Goal: Task Accomplishment & Management: Manage account settings

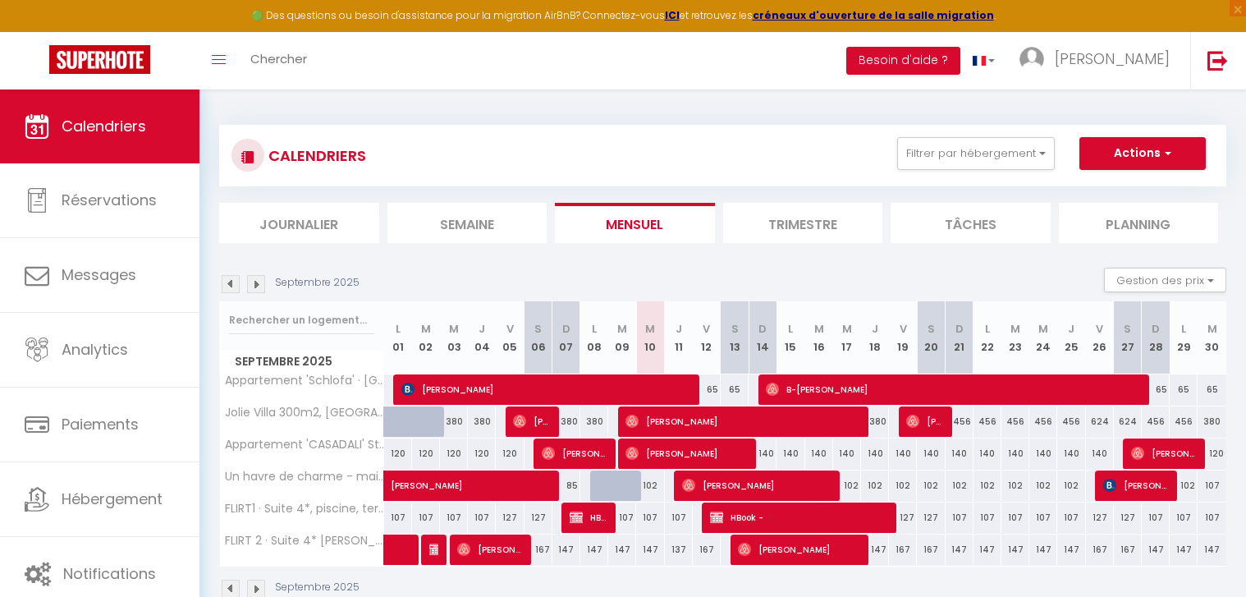
select select
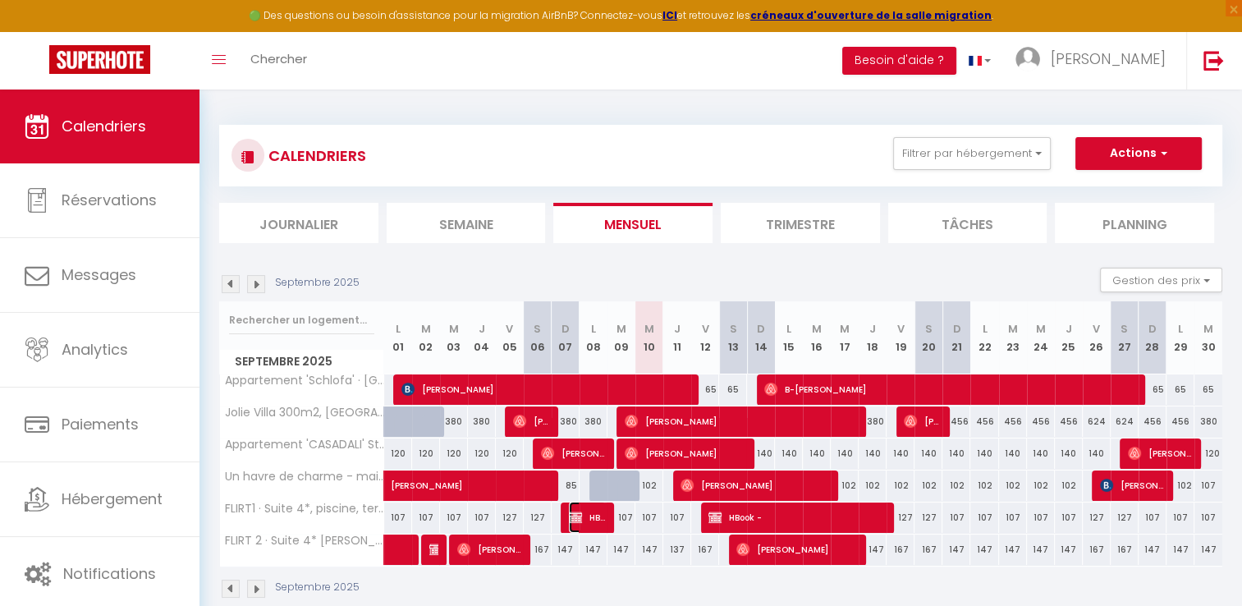
click at [601, 517] on span "HBook -" at bounding box center [587, 516] width 37 height 31
select select "OK"
select select "KO"
select select "0"
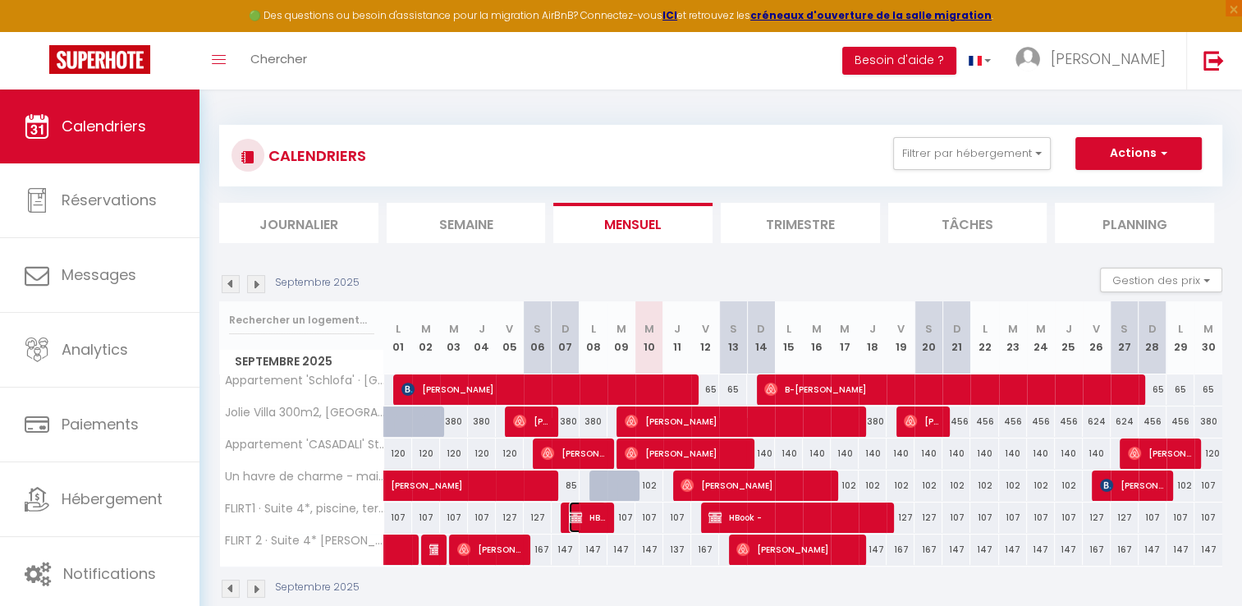
select select "1"
select select
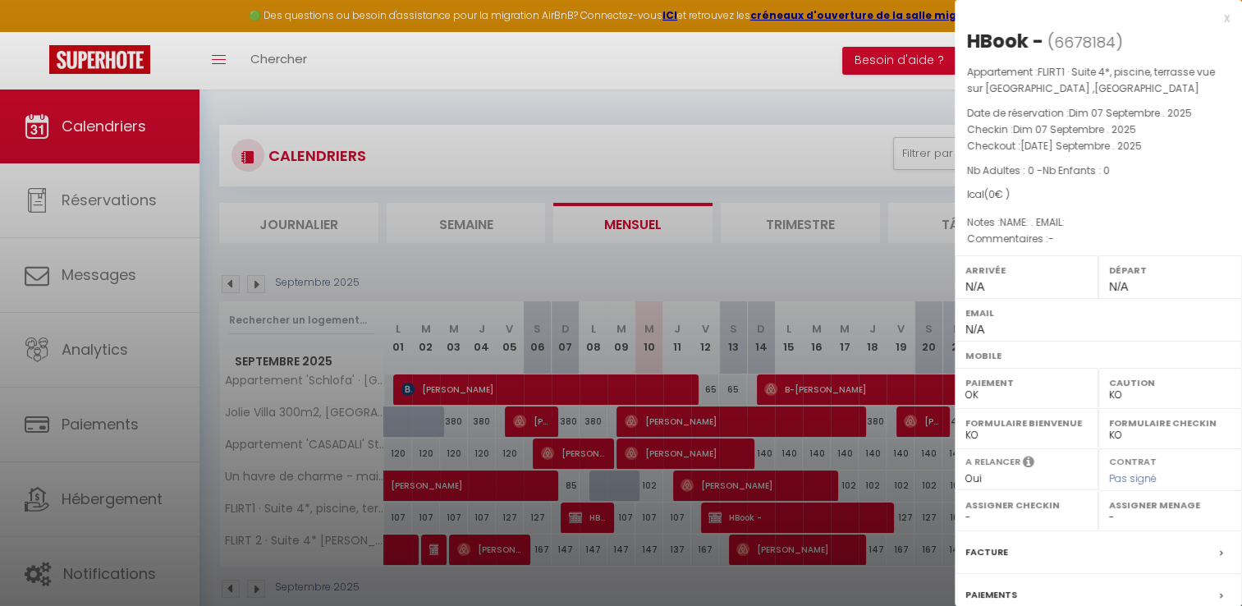
click at [1214, 18] on div "x" at bounding box center [1091, 18] width 275 height 20
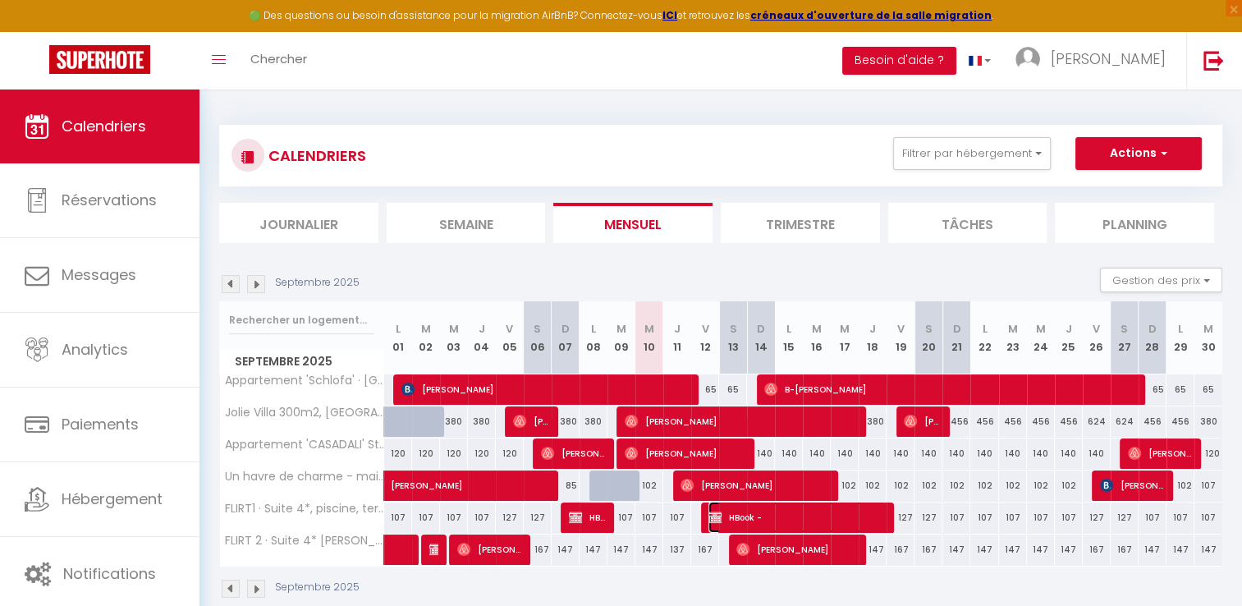
click at [725, 518] on span "HBook -" at bounding box center [796, 516] width 176 height 31
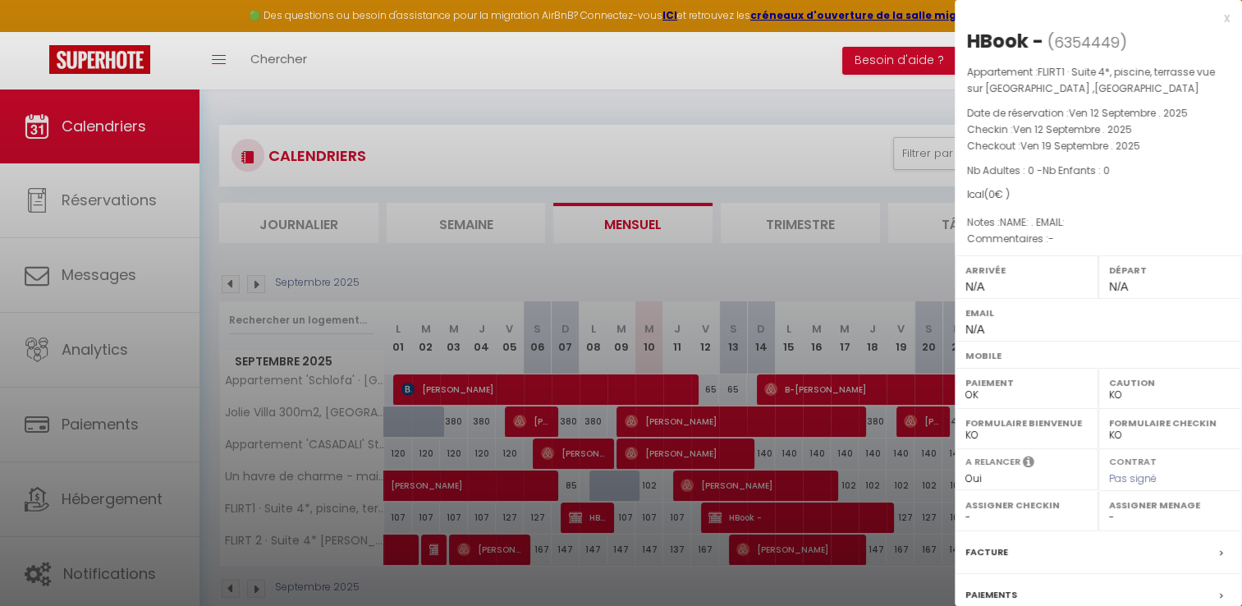
click at [1215, 16] on div "x" at bounding box center [1091, 18] width 275 height 20
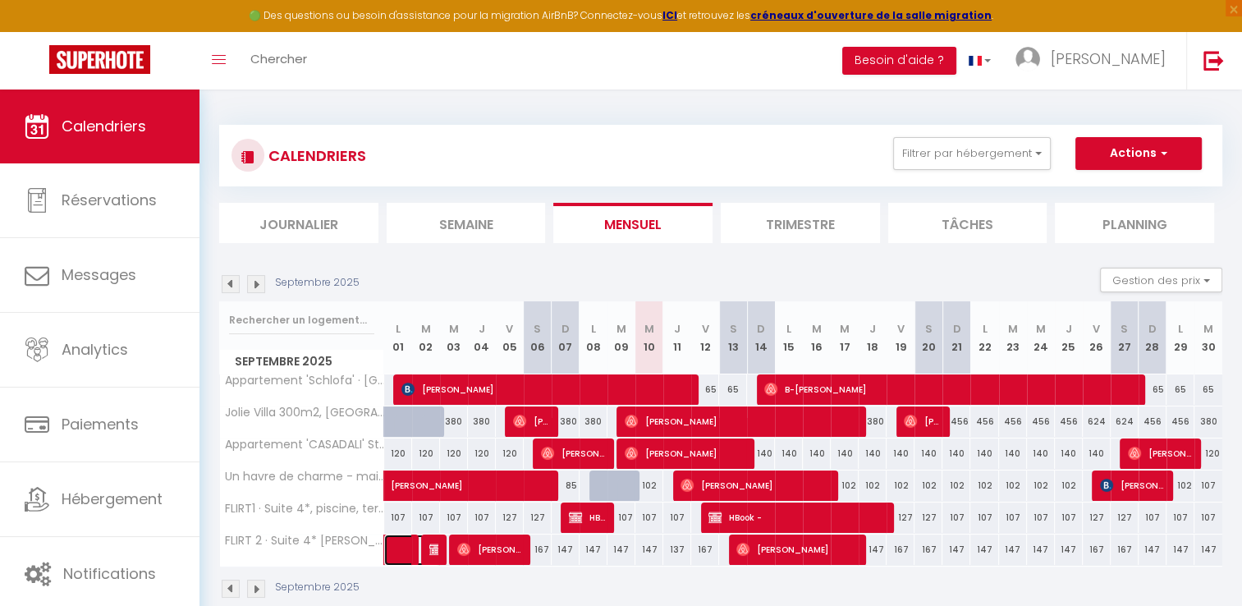
click at [394, 551] on link at bounding box center [398, 549] width 28 height 31
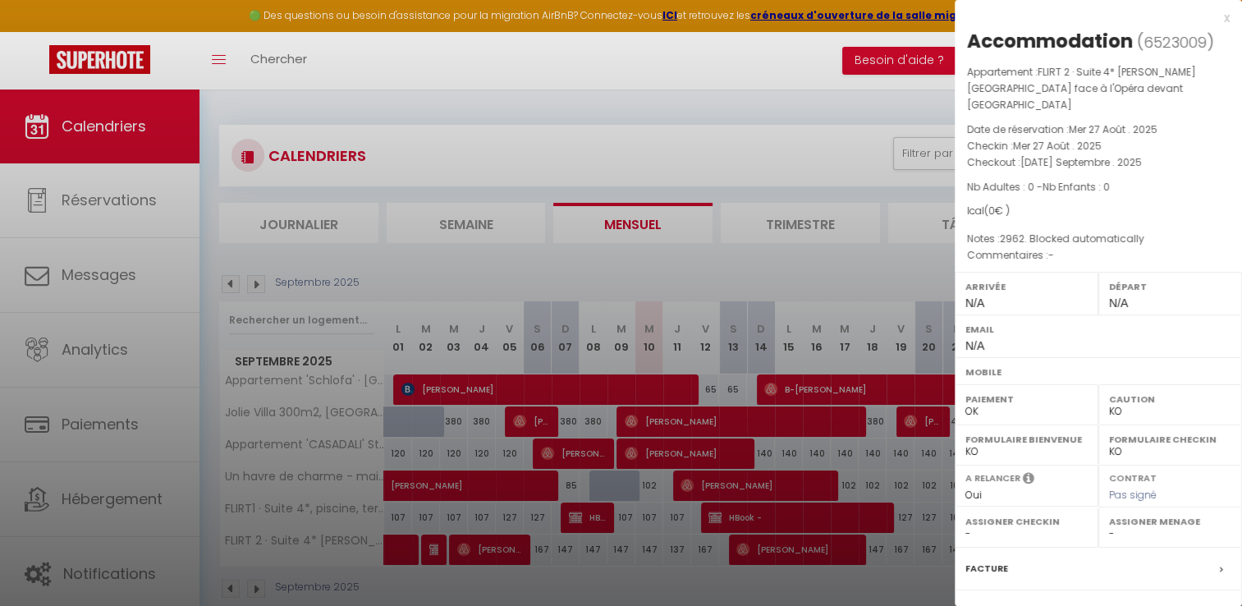
click at [1211, 21] on div "x" at bounding box center [1091, 18] width 275 height 20
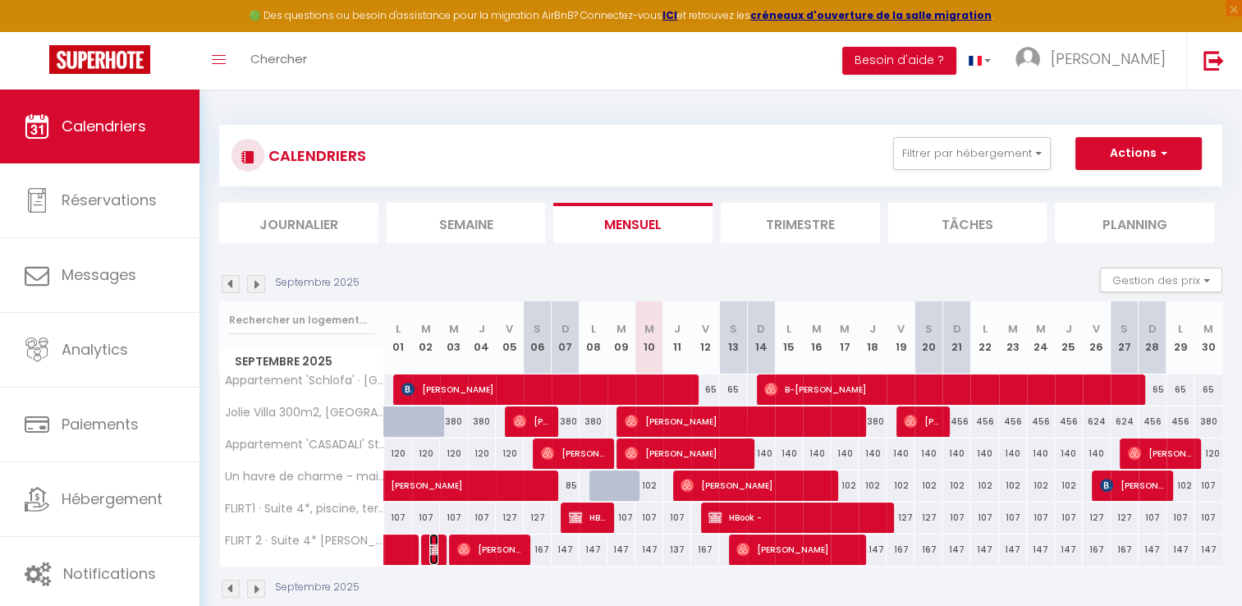
click at [437, 546] on img at bounding box center [435, 548] width 13 height 13
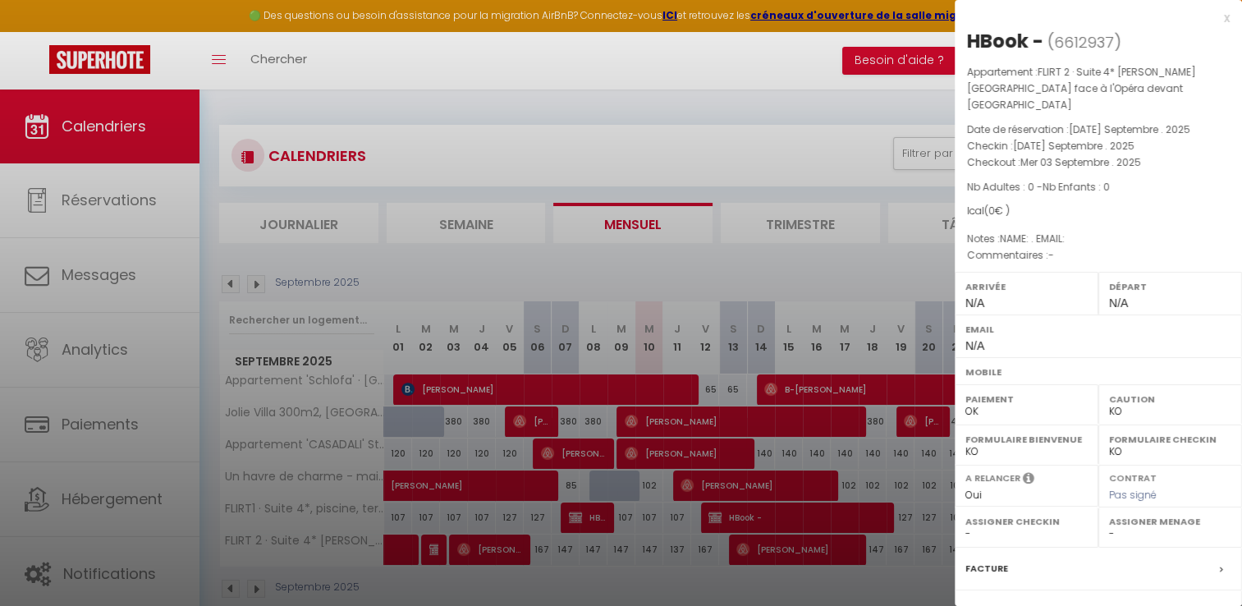
click at [1210, 15] on div "x" at bounding box center [1091, 18] width 275 height 20
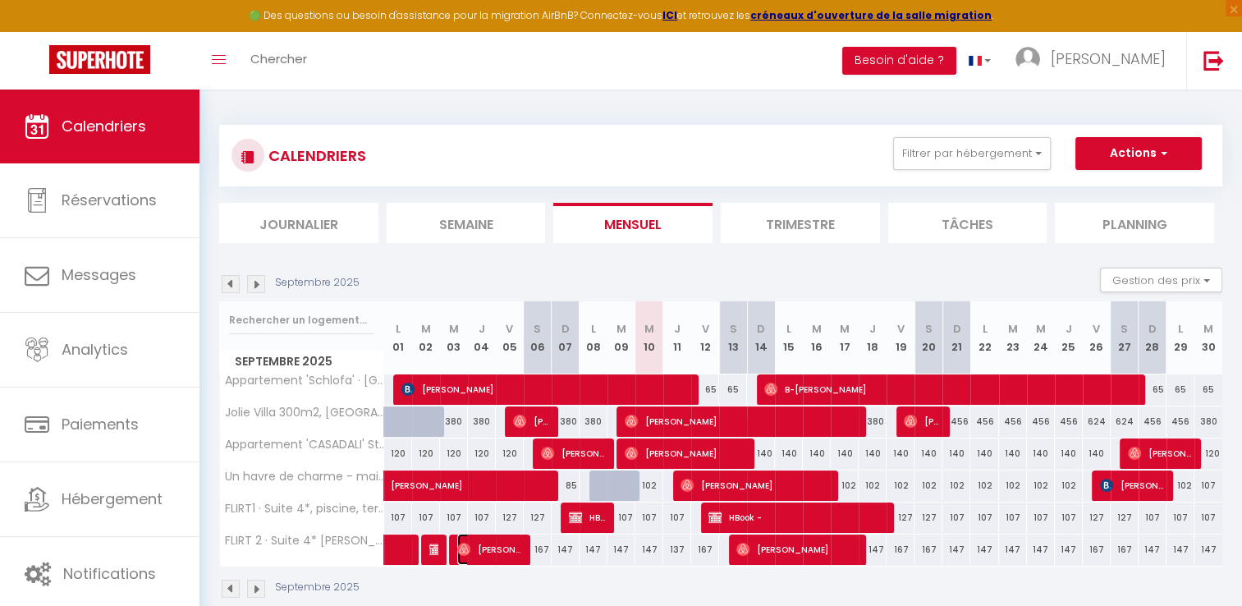
click at [501, 546] on span "[PERSON_NAME]" at bounding box center [489, 548] width 65 height 31
select select "OK"
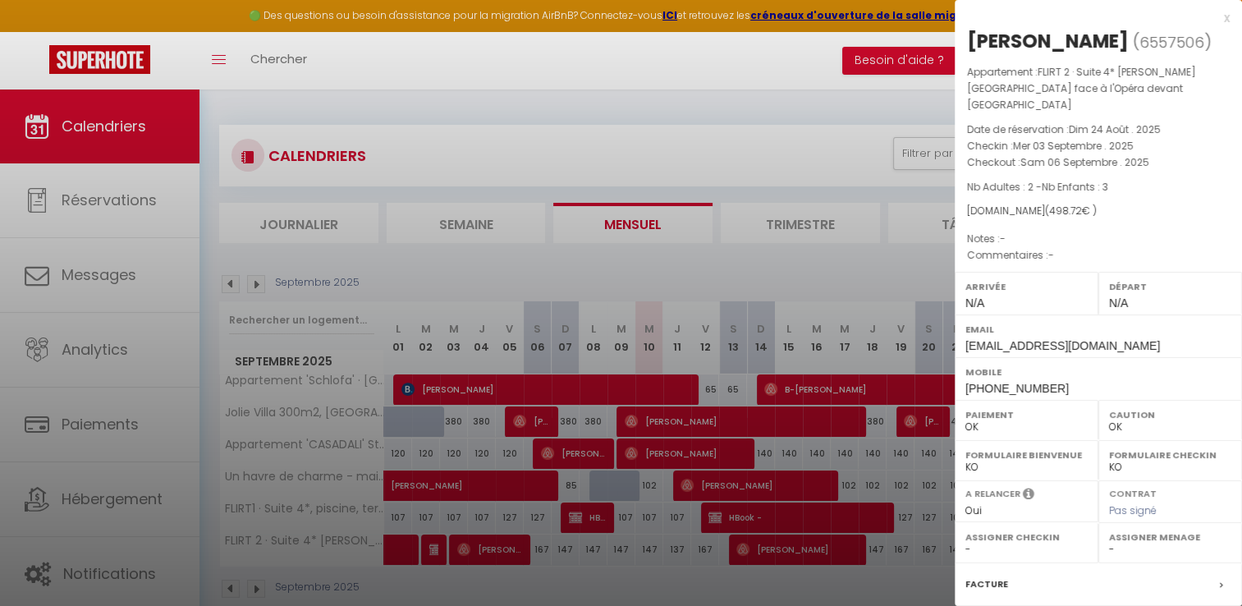
click at [1209, 18] on div "x" at bounding box center [1091, 18] width 275 height 20
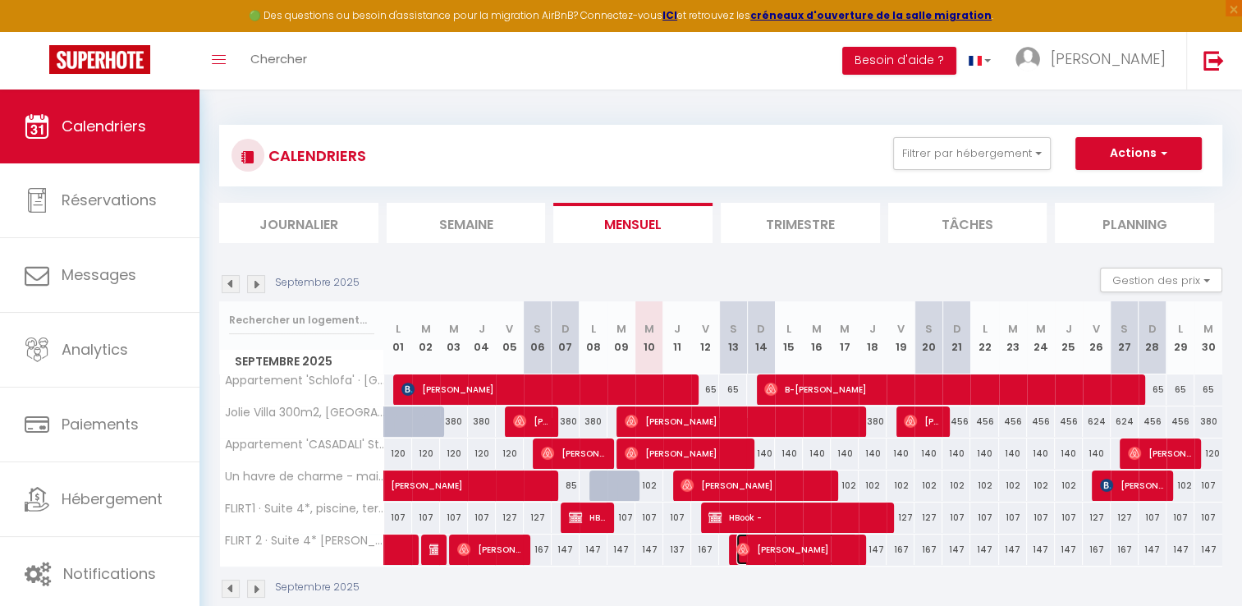
click at [774, 551] on span "[PERSON_NAME]" at bounding box center [796, 548] width 121 height 31
